Goal: Navigation & Orientation: Go to known website

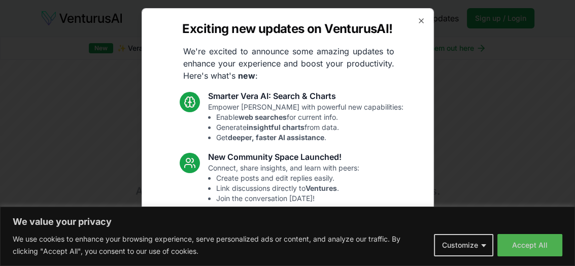
scroll to position [131, 0]
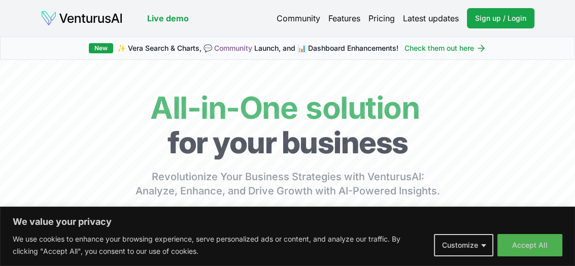
click at [468, 248] on body "We value your privacy We use cookies to enhance your browsing experience, serve…" at bounding box center [287, 133] width 575 height 266
click at [457, 246] on button "Customize" at bounding box center [463, 245] width 59 height 22
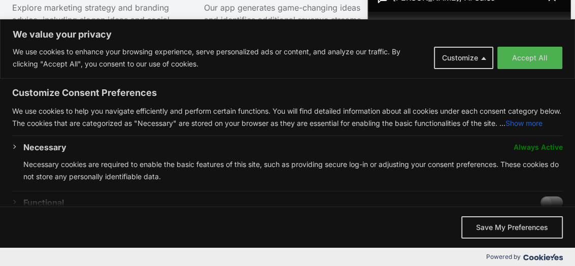
scroll to position [1238, 0]
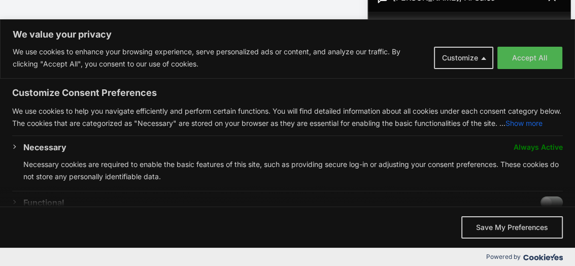
click at [567, 121] on div "Customize Consent Preferences We use cookies to help you navigate efficiently a…" at bounding box center [287, 143] width 575 height 128
click at [557, 136] on div "We use cookies to help you navigate efficiently and perform certain functions. …" at bounding box center [287, 117] width 551 height 37
click at [563, 181] on div "Customize Consent Preferences We use cookies to help you navigate efficiently a…" at bounding box center [287, 143] width 575 height 128
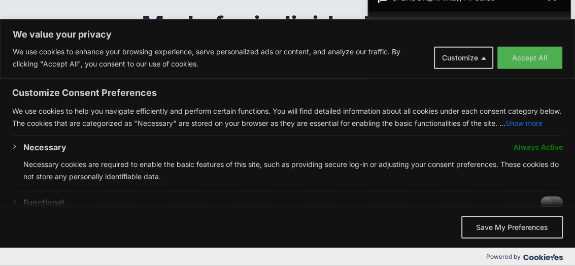
scroll to position [1429, 0]
click at [8, 193] on span "We value your privacy" at bounding box center [287, 196] width 575 height 20
click at [7, 199] on span "We value your privacy" at bounding box center [287, 196] width 575 height 20
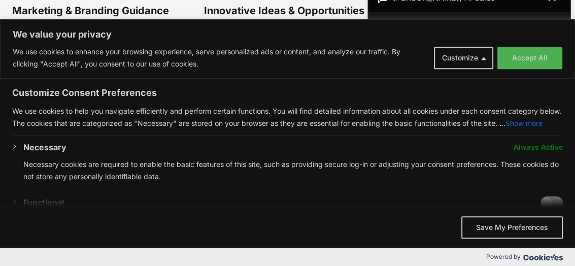
scroll to position [1266, 0]
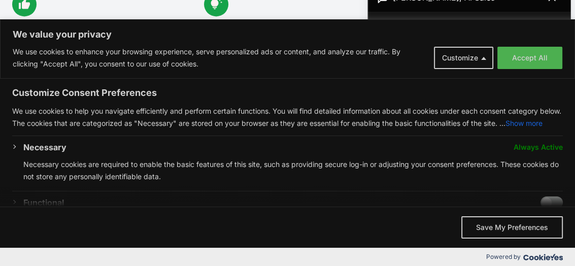
click at [522, 130] on button "Show more" at bounding box center [524, 123] width 37 height 12
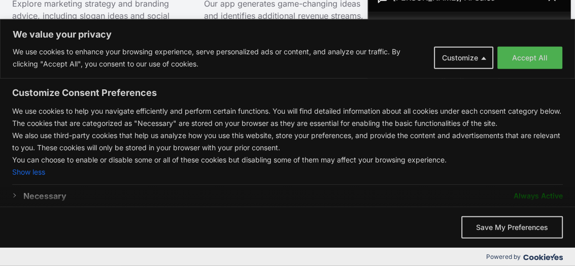
scroll to position [1320, 0]
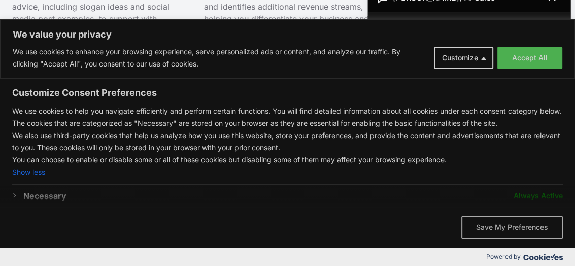
click at [508, 229] on button "Save My Preferences" at bounding box center [513, 227] width 102 height 22
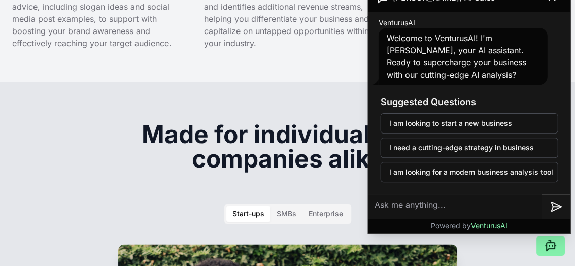
click at [563, 54] on div "VenturusAI Welcome to VenturusAI! I'm Andrew, your AI assistant. Ready to super…" at bounding box center [470, 51] width 194 height 71
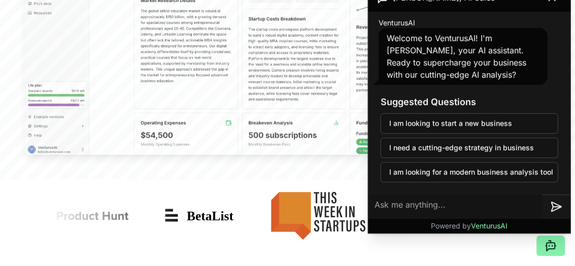
scroll to position [0, 0]
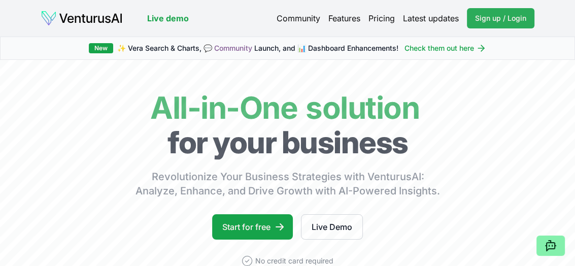
click at [492, 19] on span "Sign up / Login" at bounding box center [500, 18] width 51 height 10
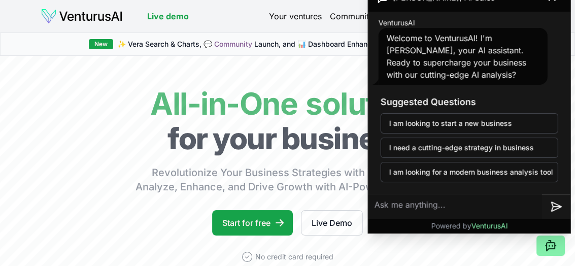
scroll to position [10, 0]
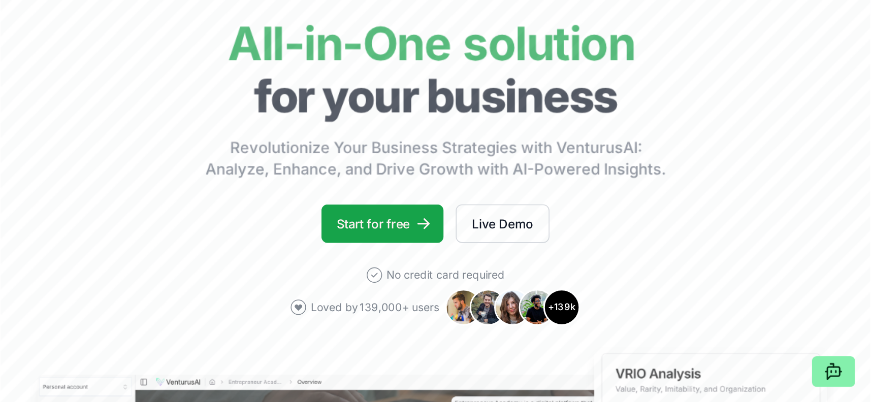
scroll to position [0, 0]
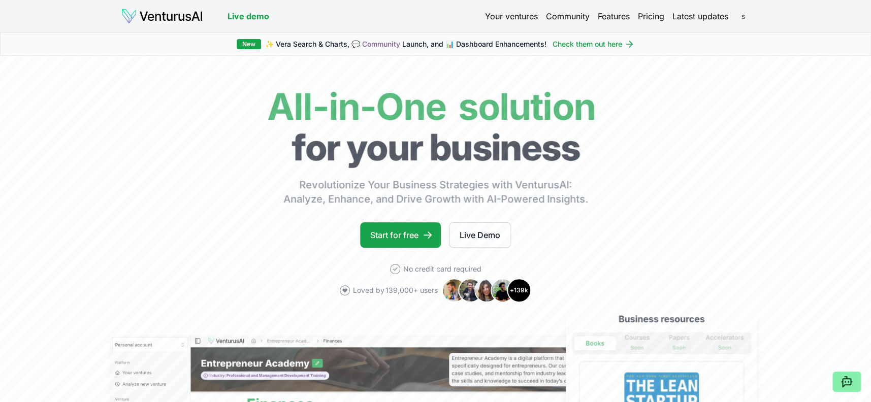
click at [575, 16] on html "We value your privacy We use cookies to enhance your browsing experience, serve…" at bounding box center [435, 201] width 871 height 402
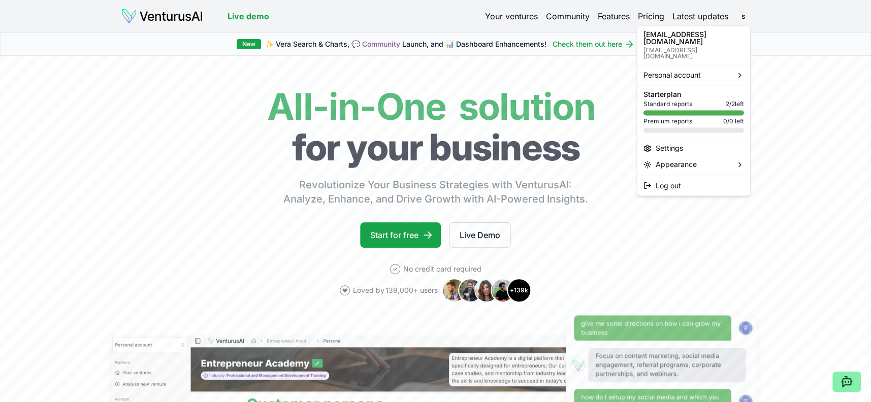
click at [575, 45] on html "We value your privacy We use cookies to enhance your browsing experience, serve…" at bounding box center [435, 201] width 871 height 402
